Goal: Transaction & Acquisition: Purchase product/service

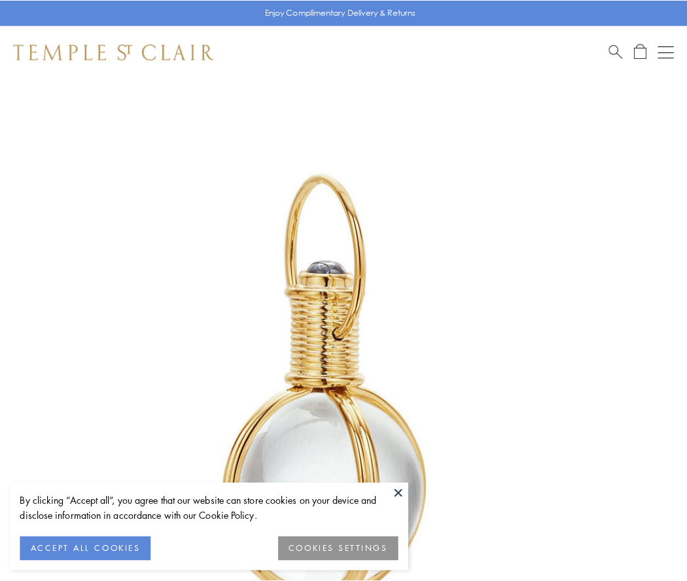
scroll to position [342, 0]
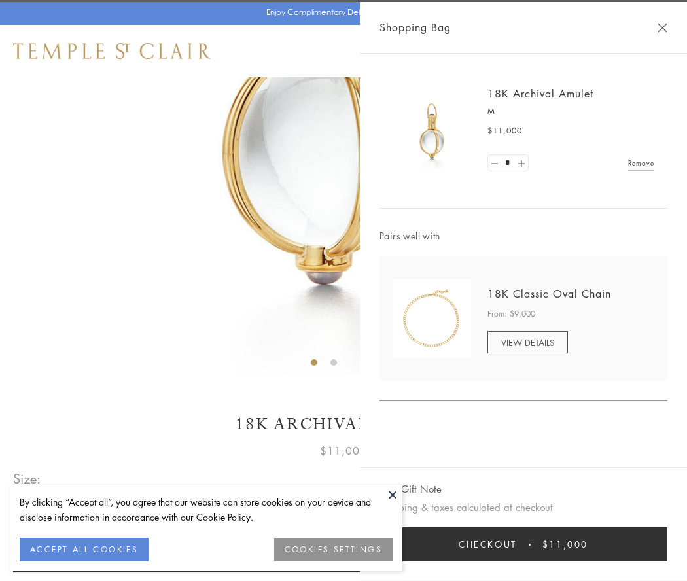
click at [524, 545] on button "Checkout $11,000" at bounding box center [524, 545] width 288 height 34
